Goal: Go to known website: Access a specific website the user already knows

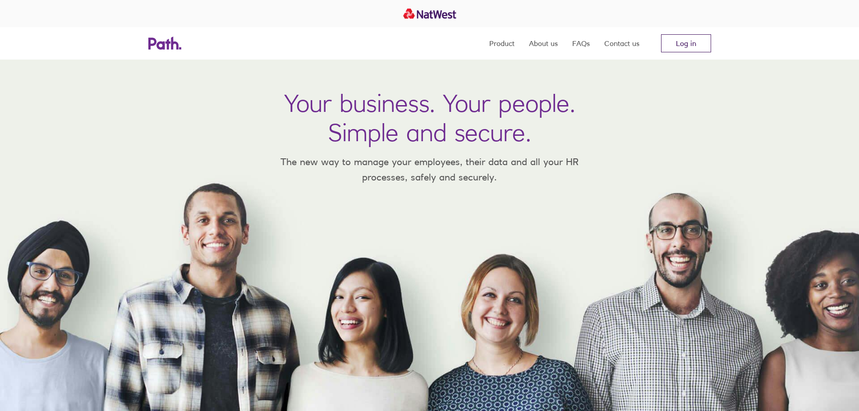
click at [696, 44] on link "Log in" at bounding box center [686, 43] width 50 height 18
